Goal: Find contact information: Find contact information

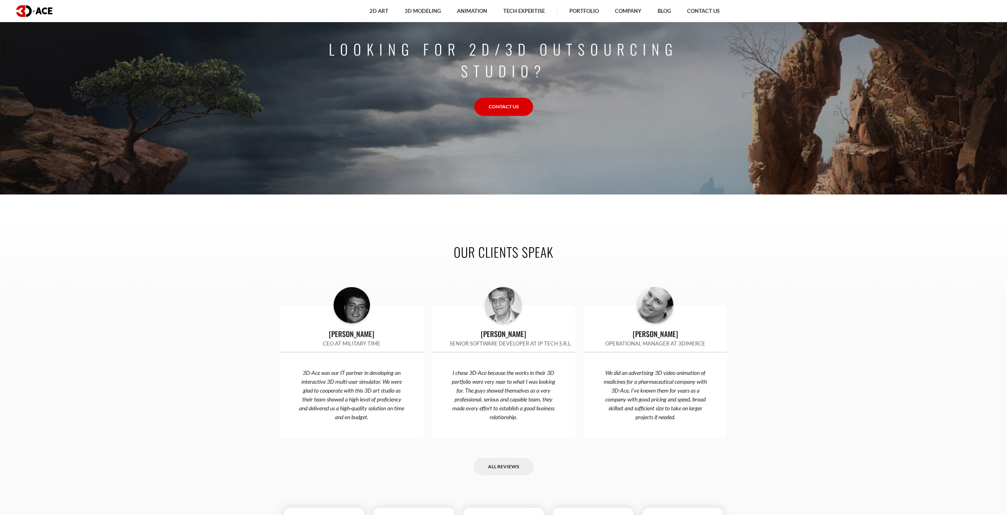
scroll to position [2537, 0]
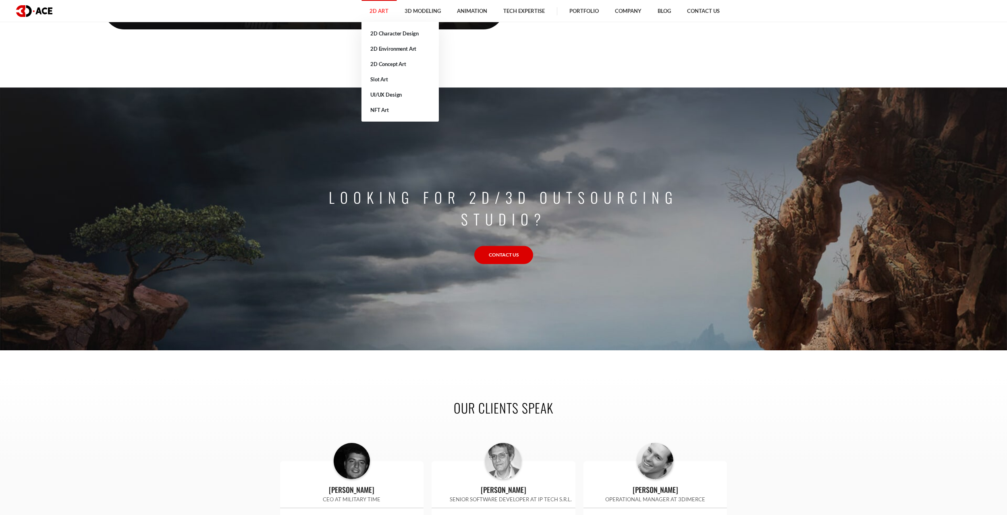
click at [381, 10] on link "2D Art" at bounding box center [378, 11] width 35 height 22
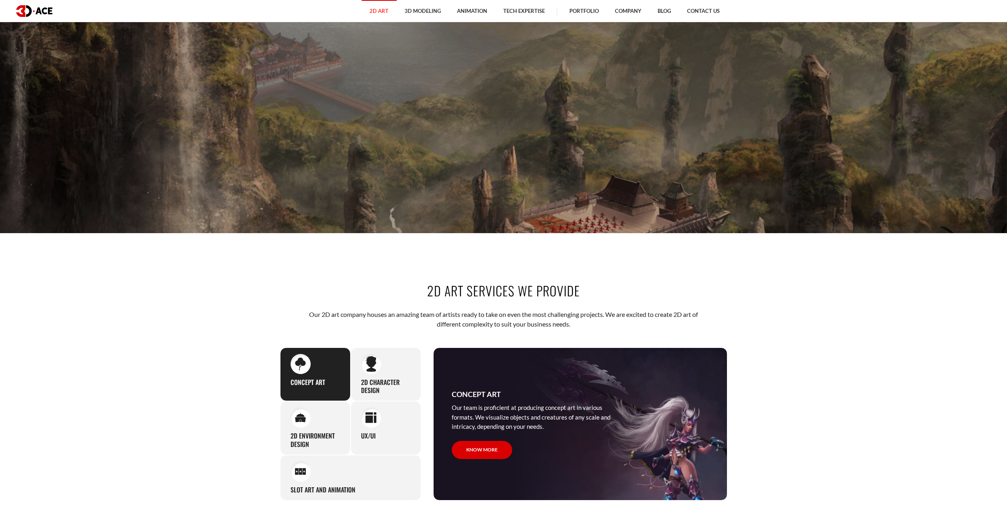
scroll to position [40, 0]
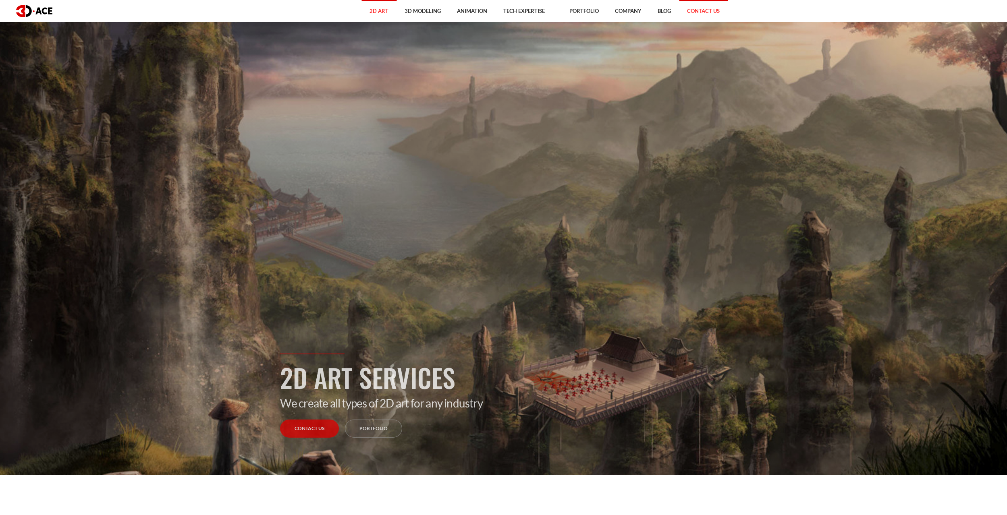
click at [696, 15] on link "Contact Us" at bounding box center [703, 11] width 49 height 22
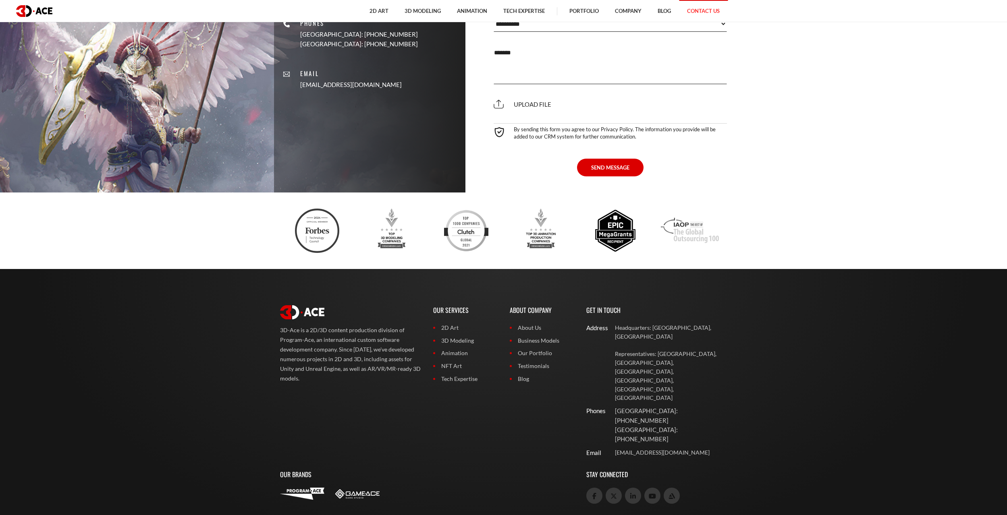
scroll to position [680, 0]
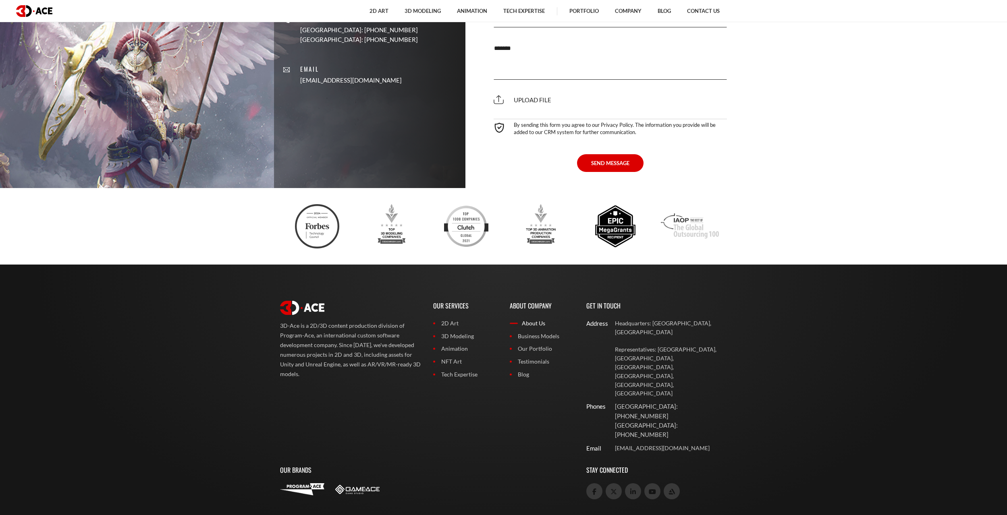
click at [531, 322] on link "About Us" at bounding box center [542, 323] width 64 height 9
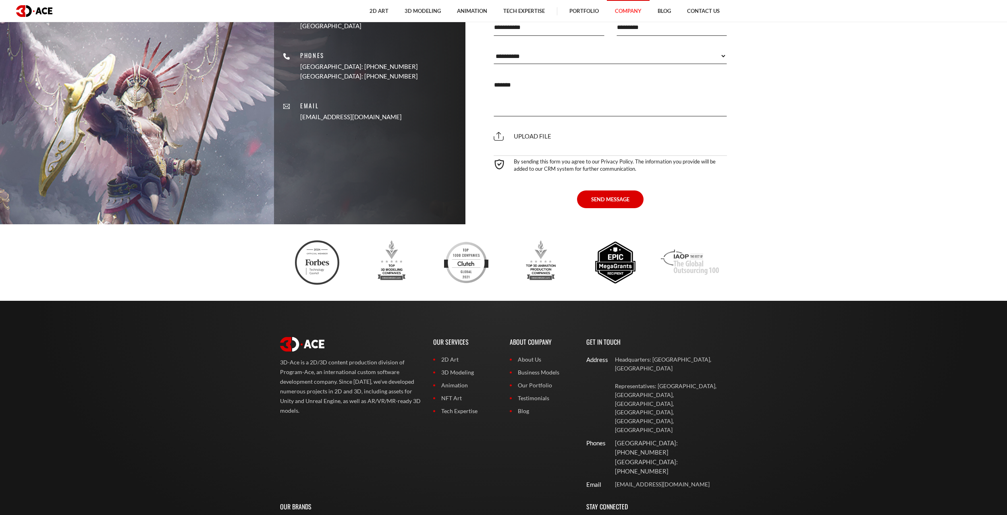
scroll to position [2094, 0]
